Goal: Find specific page/section: Find specific page/section

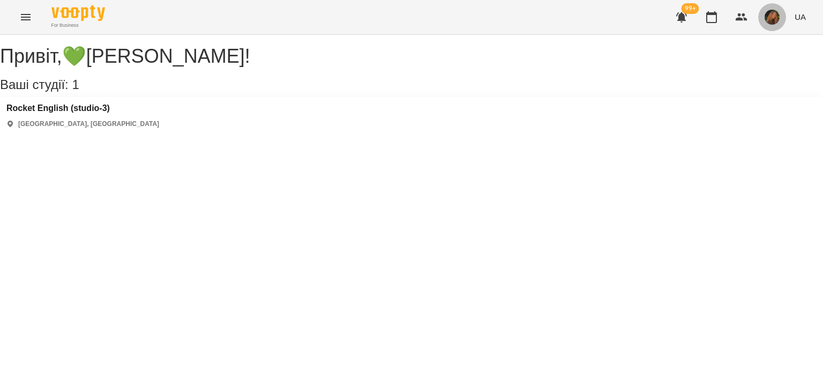
click at [778, 21] on img "button" at bounding box center [772, 17] width 15 height 15
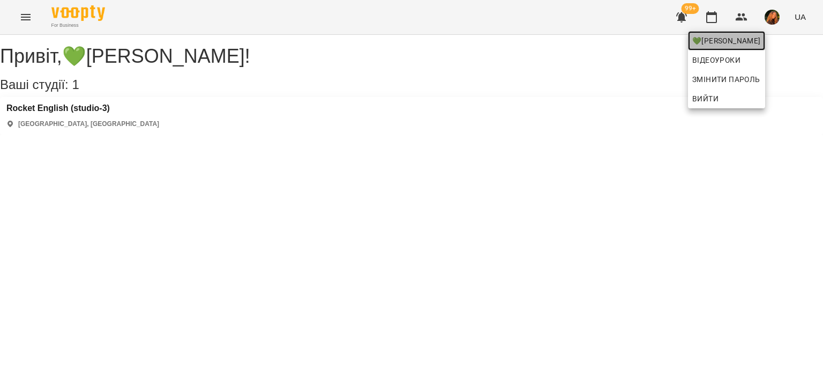
click at [748, 44] on span "💚[PERSON_NAME]" at bounding box center [726, 40] width 69 height 13
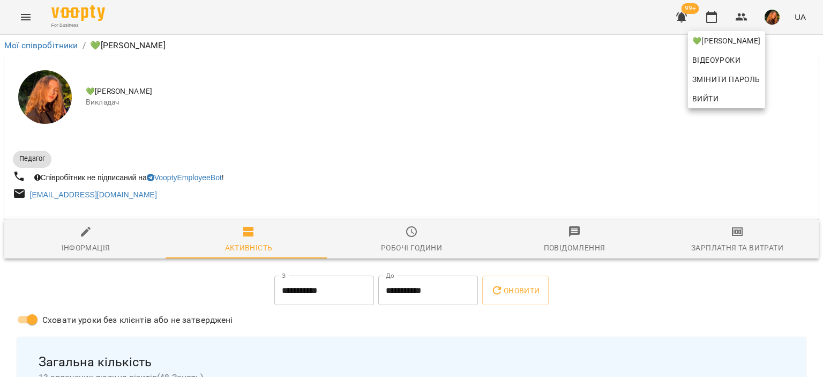
click at [603, 95] on div at bounding box center [411, 188] width 823 height 377
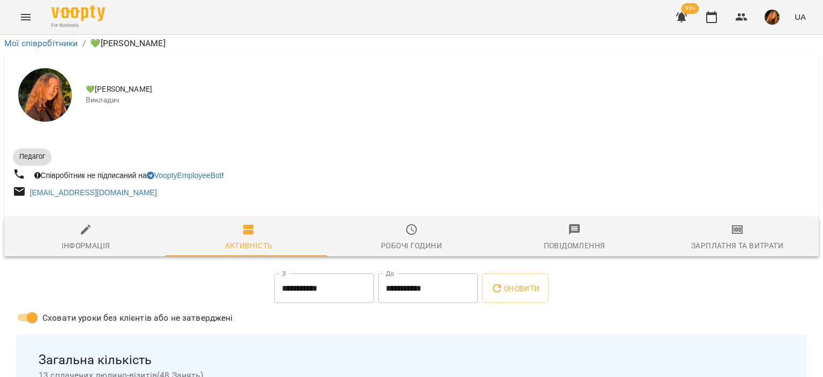
scroll to position [2420, 0]
